Goal: Information Seeking & Learning: Find specific page/section

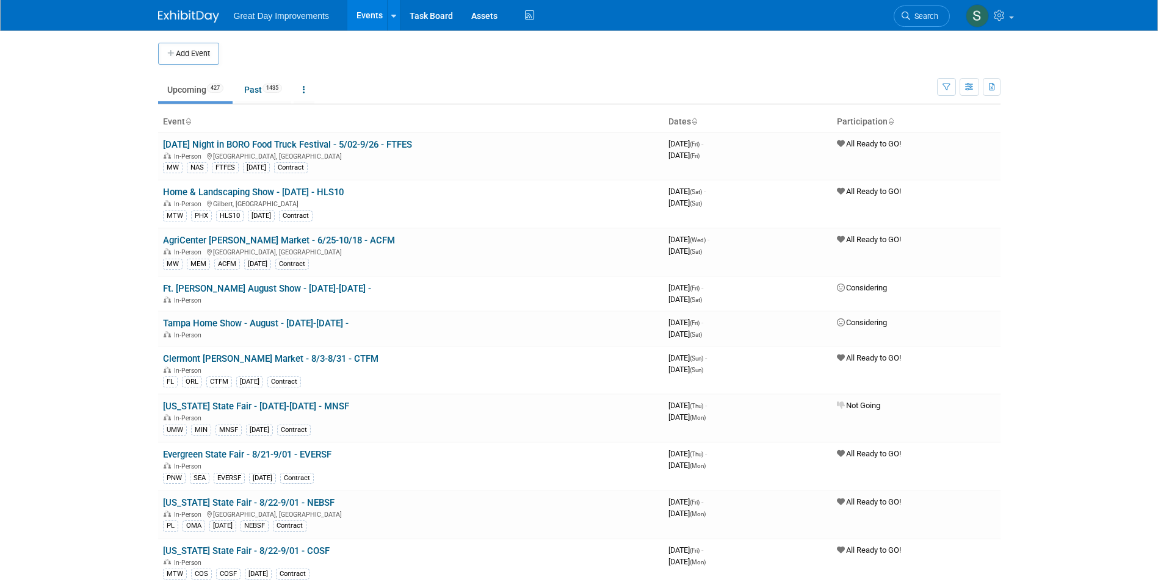
click at [934, 7] on link "Search" at bounding box center [921, 15] width 56 height 21
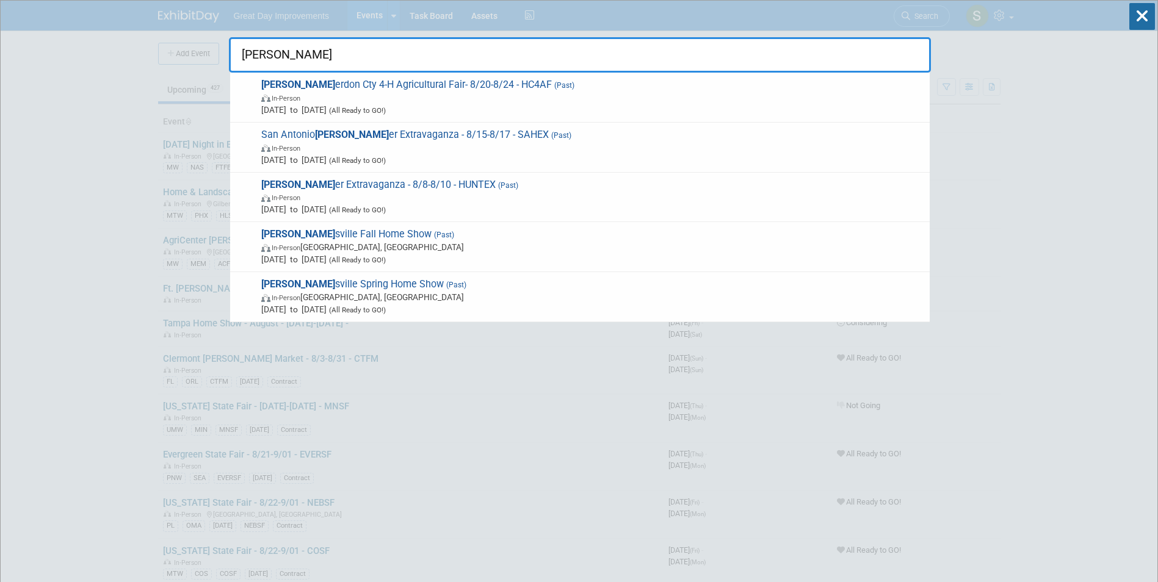
type input "hunt"
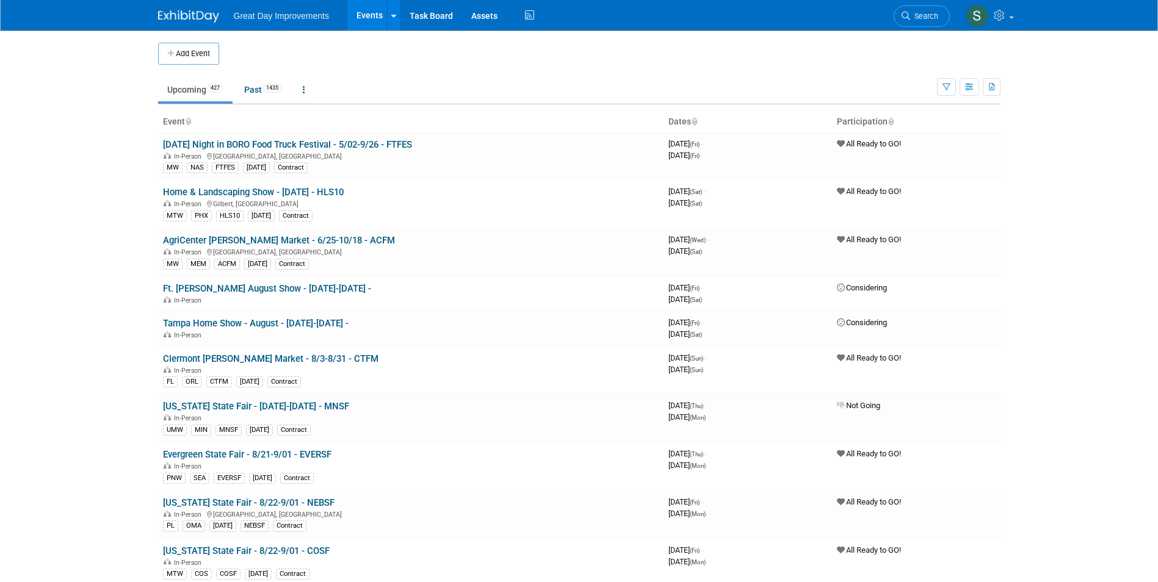
click at [946, 13] on link "Search" at bounding box center [921, 15] width 56 height 21
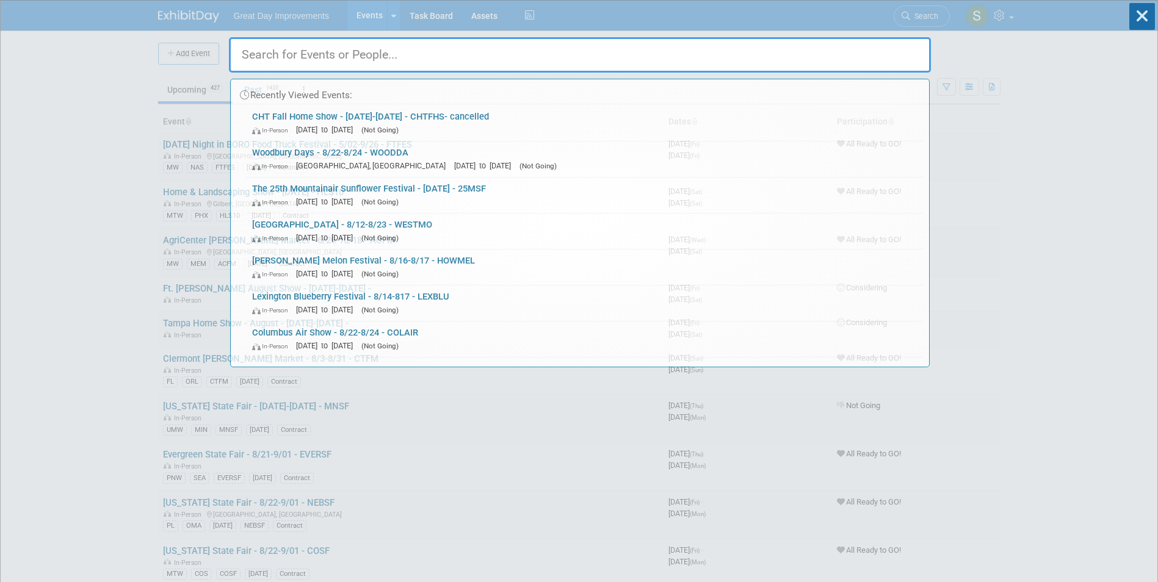
click at [924, 13] on div "Recently Viewed Events: CHT Fall Home Show - 8/16/25-8/18/25 - CHTFHS- cancelle…" at bounding box center [580, 184] width 702 height 367
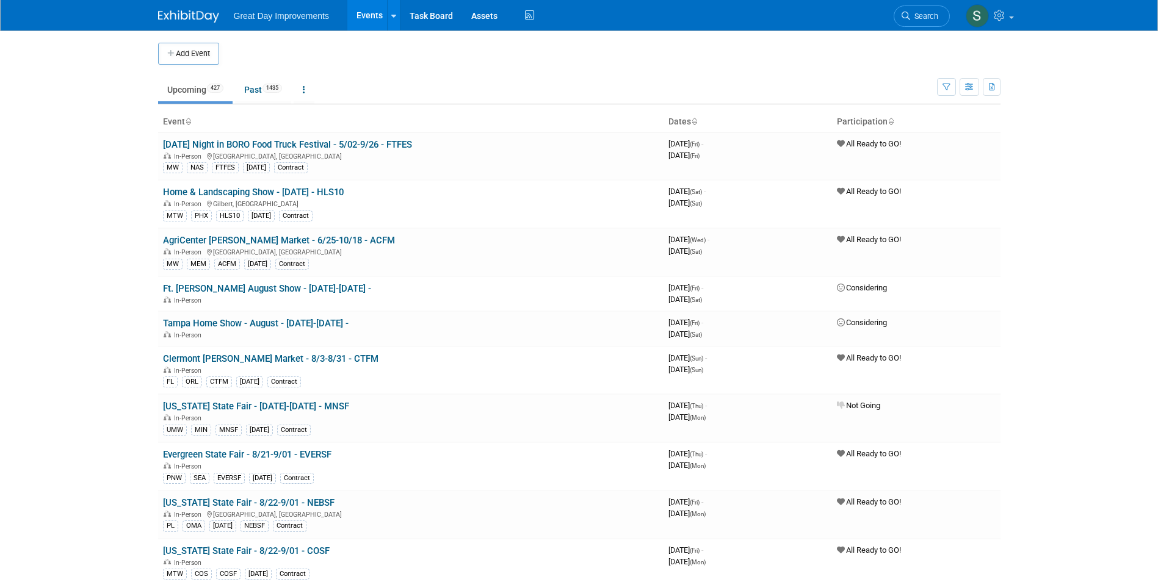
click at [898, 10] on link "Search" at bounding box center [921, 15] width 56 height 21
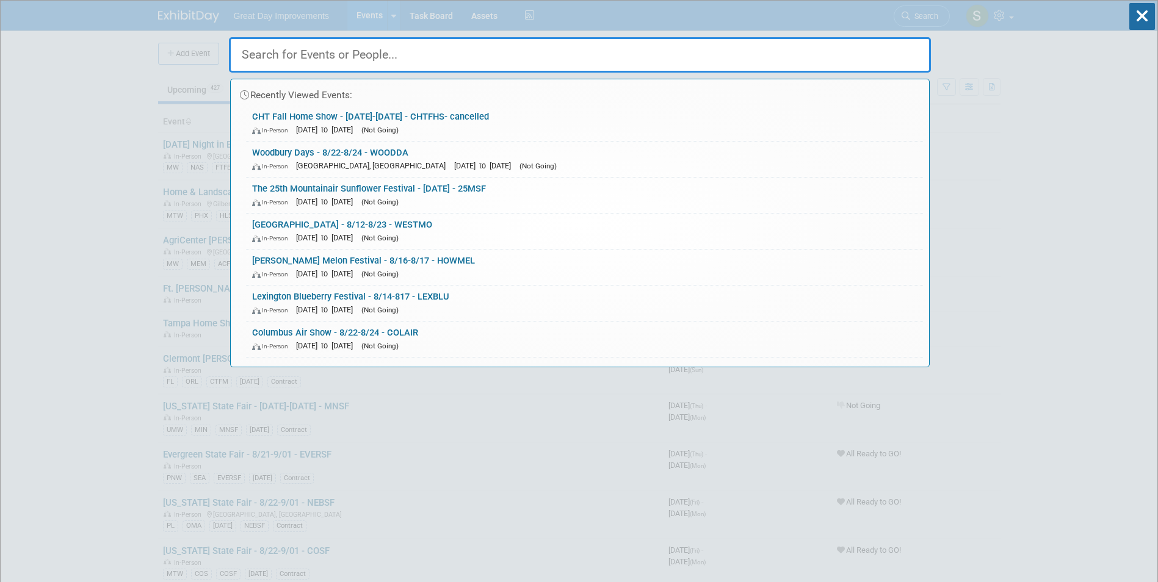
paste input "Hunters Extravaganza"
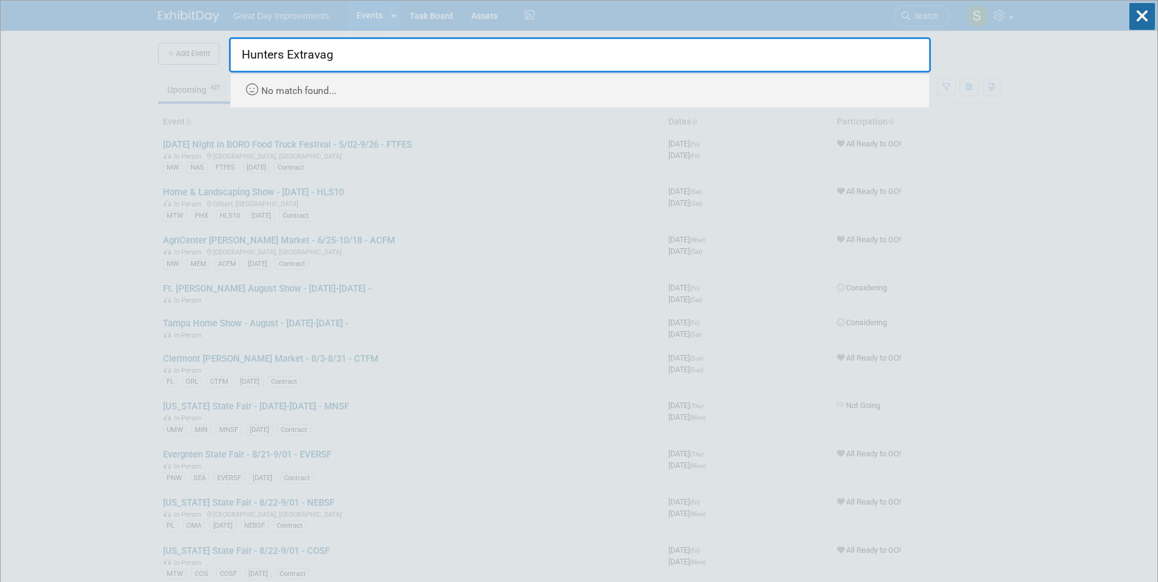
drag, startPoint x: 275, startPoint y: 55, endPoint x: 373, endPoint y: 65, distance: 98.8
click at [373, 65] on input "Hunters Extravag" at bounding box center [580, 54] width 702 height 35
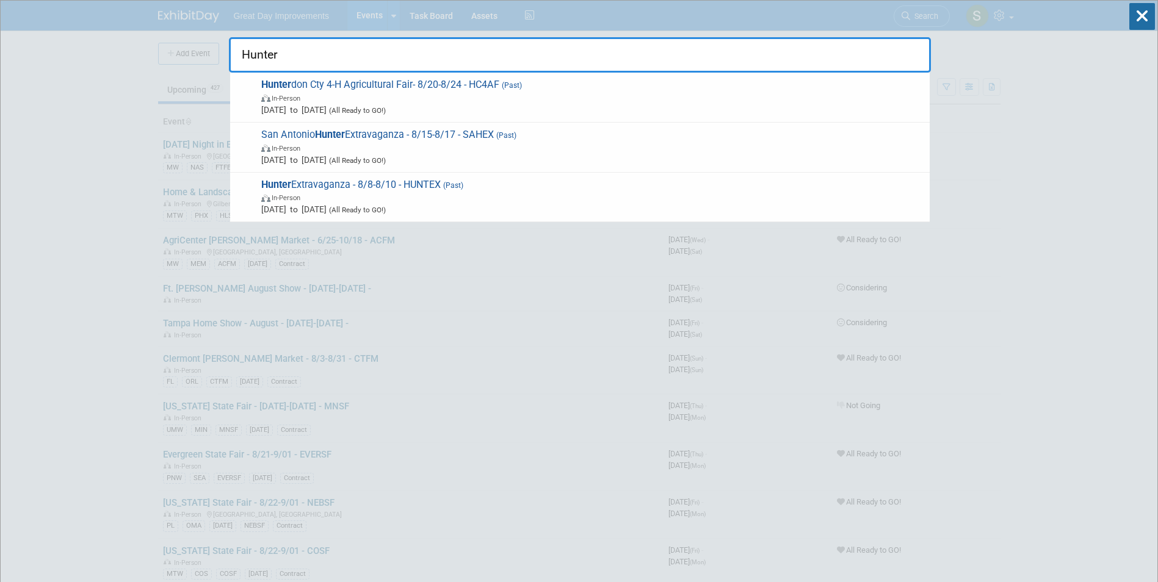
type input "Hunter"
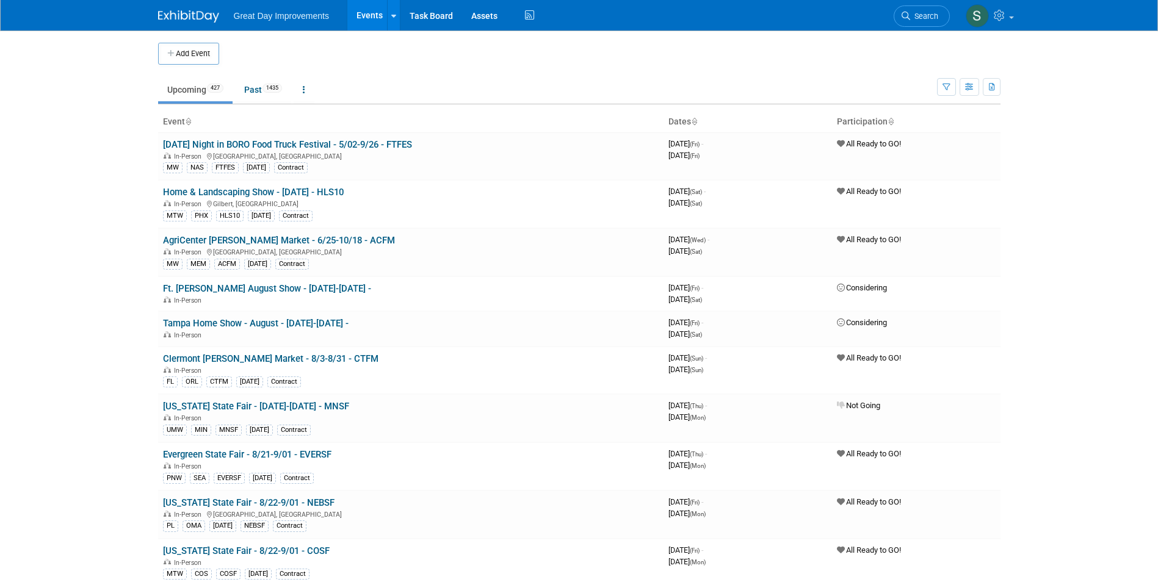
click at [917, 27] on li "Search" at bounding box center [921, 15] width 56 height 30
click at [942, 17] on link "Search" at bounding box center [921, 15] width 56 height 21
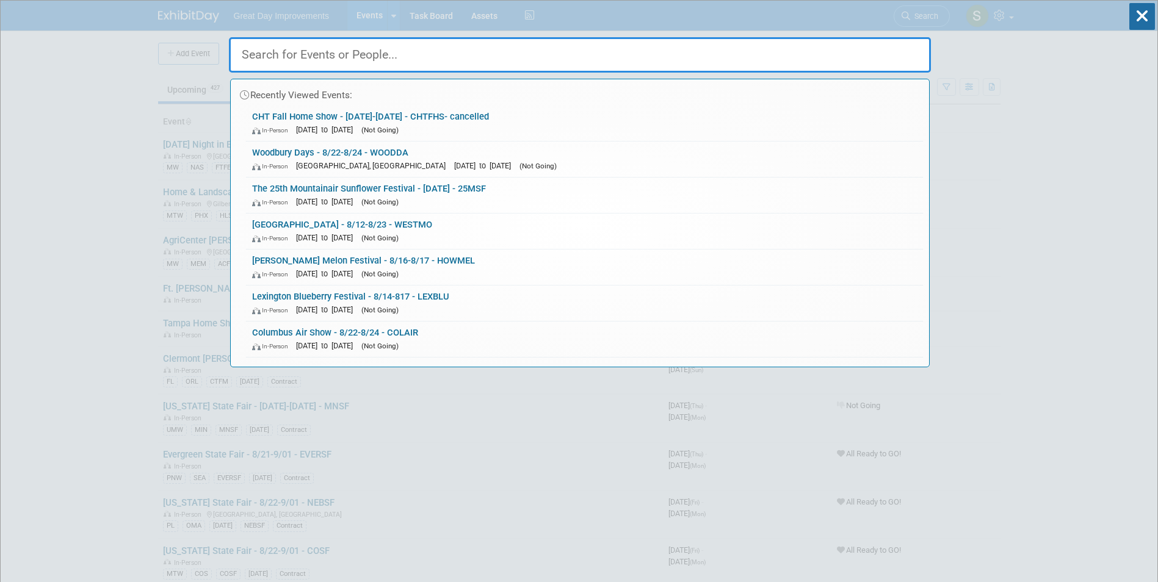
paste input "FFWHG"
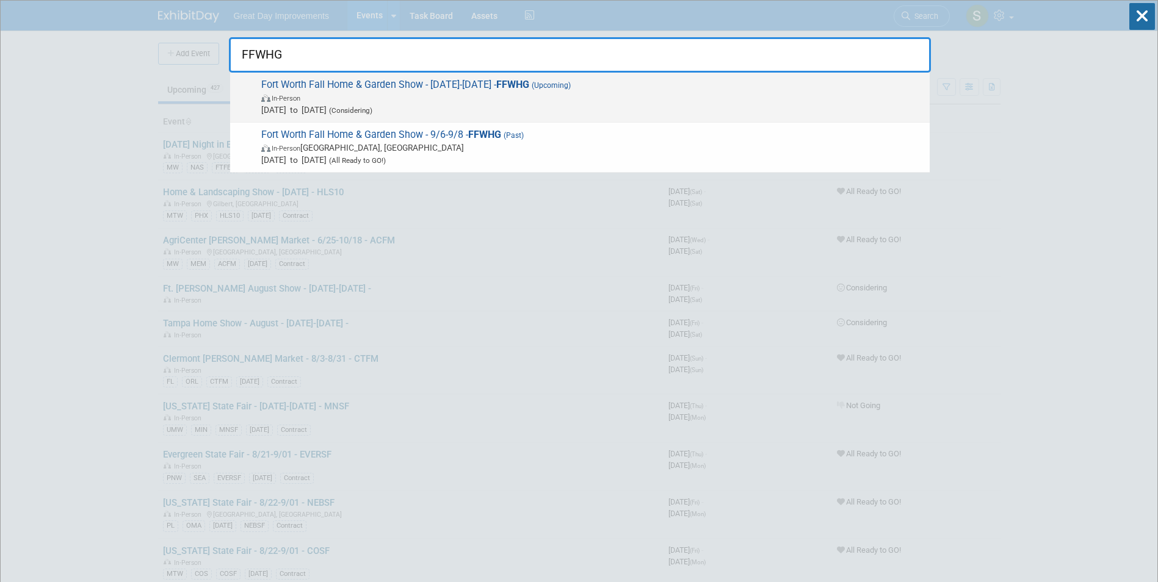
type input "FFWHG"
click at [466, 101] on span "In-Person" at bounding box center [592, 98] width 662 height 12
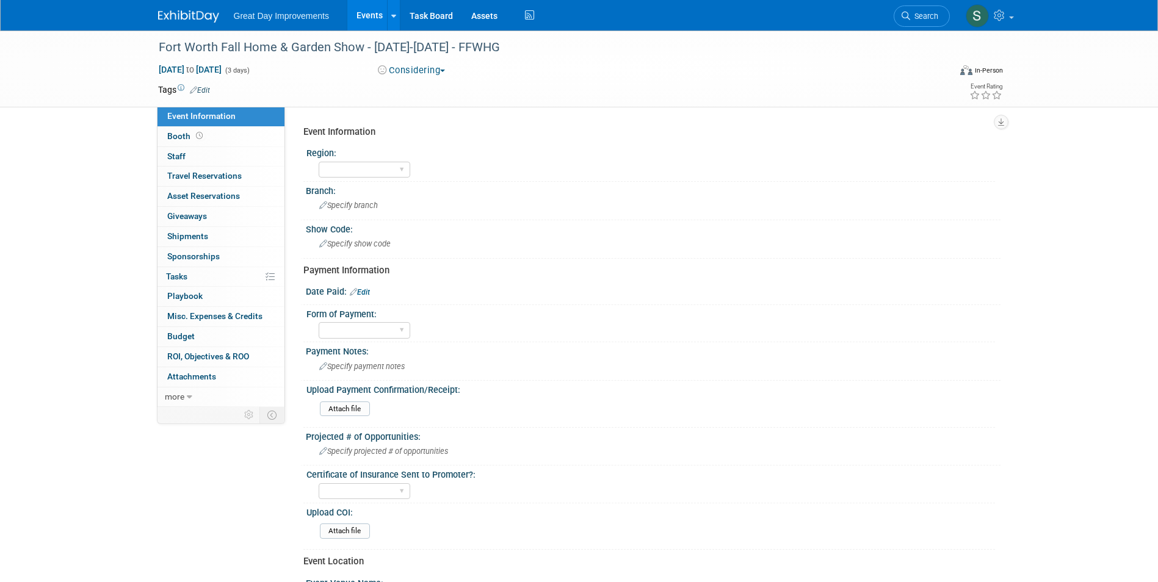
click at [185, 22] on img at bounding box center [188, 16] width 61 height 12
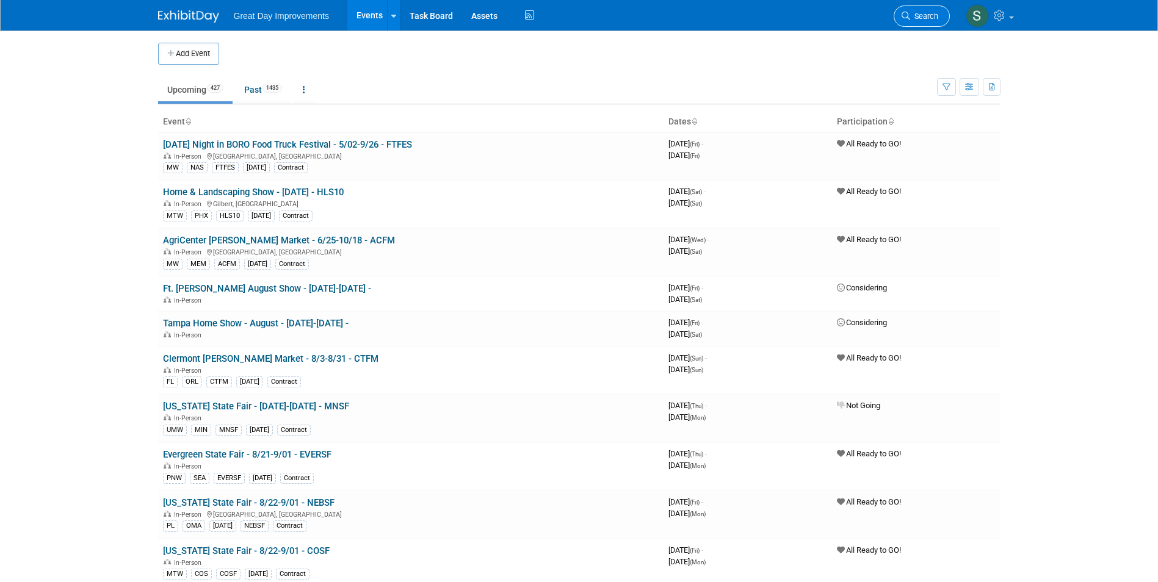
click at [929, 13] on span "Search" at bounding box center [924, 16] width 28 height 9
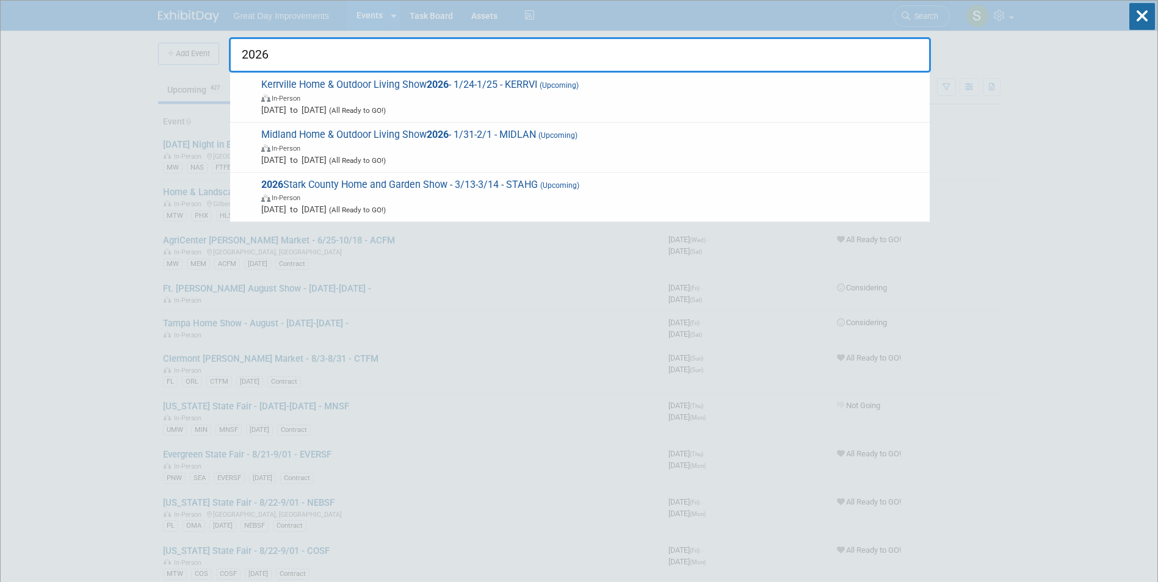
type input "2026"
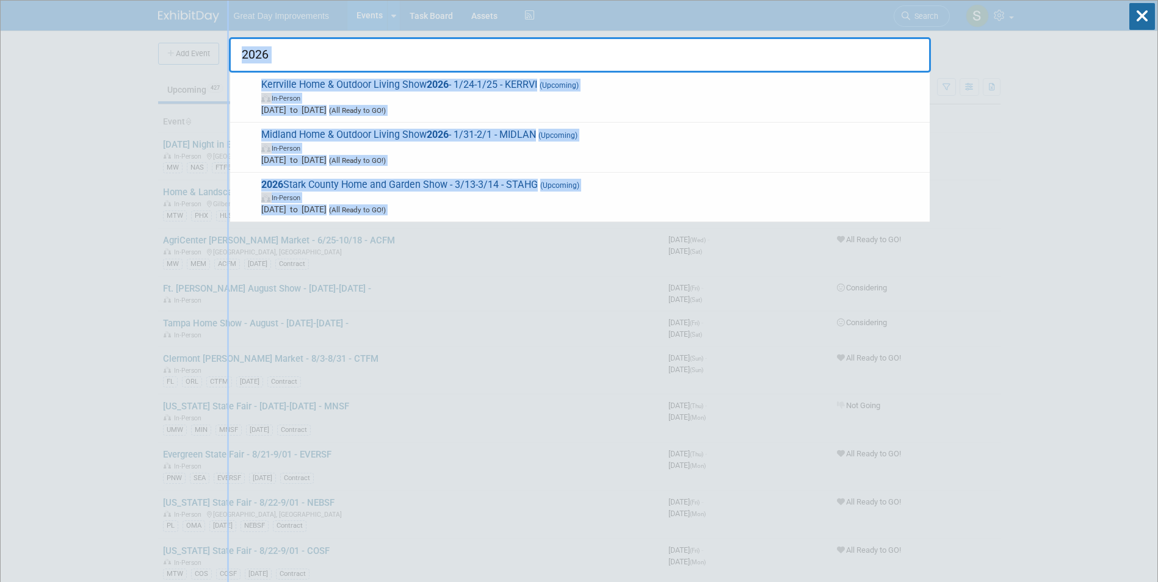
click at [0, 92] on html "Great Day Improvements Events Add Event Bulk Upload Events Shareable Event Boar…" at bounding box center [579, 291] width 1158 height 582
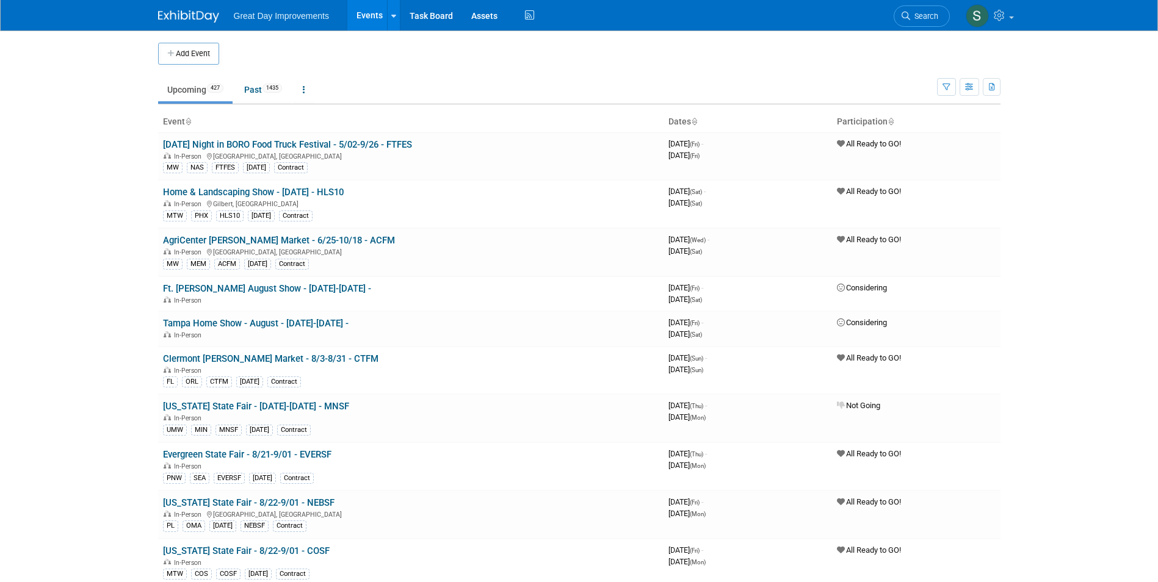
click at [932, 21] on link "Search" at bounding box center [921, 15] width 56 height 21
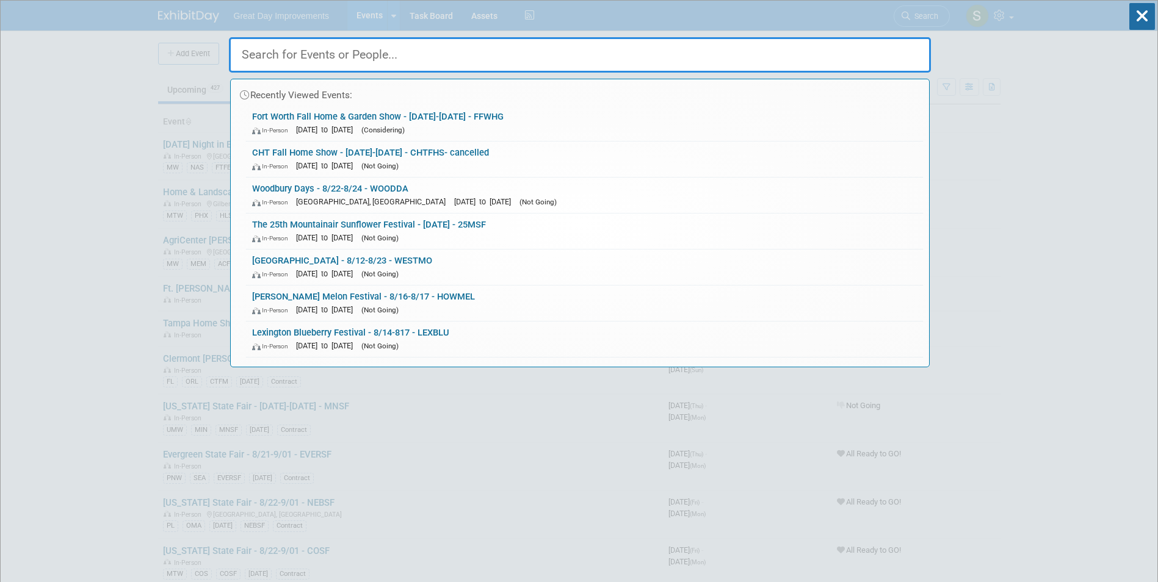
paste input "2025 Tulsa State Fair"
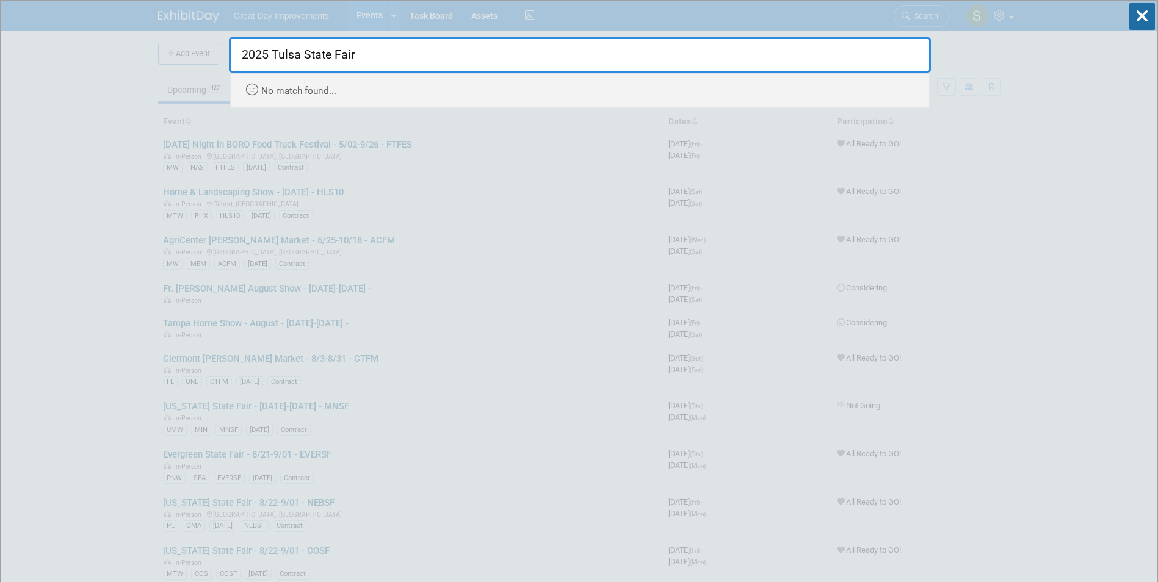
drag, startPoint x: 293, startPoint y: 52, endPoint x: 451, endPoint y: 54, distance: 158.1
click at [451, 54] on input "2025 Tulsa State Fair" at bounding box center [580, 54] width 702 height 35
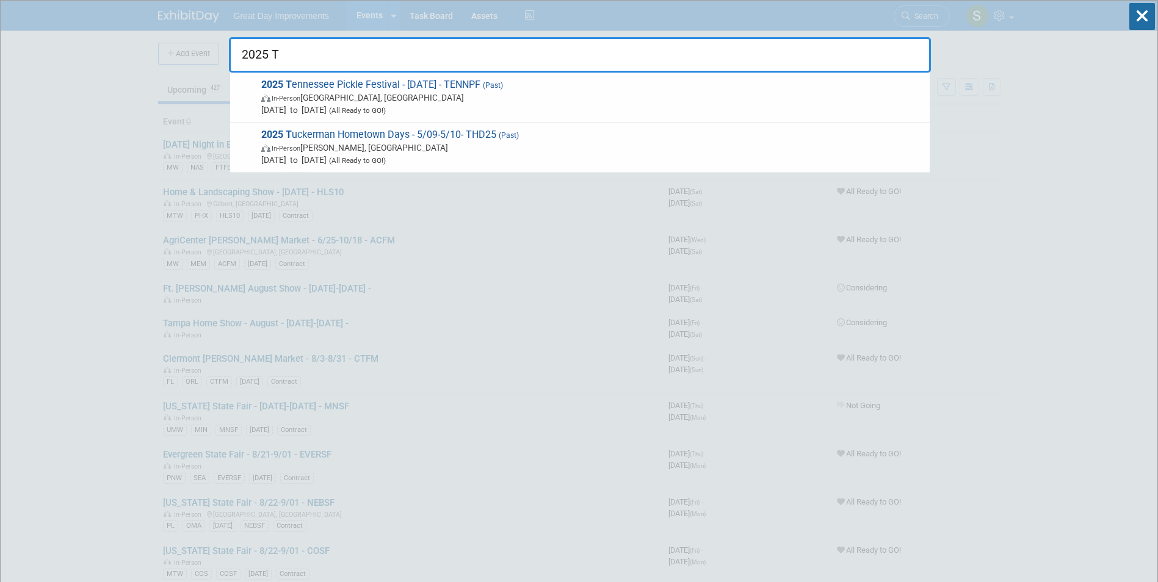
type input "2025 T"
